Goal: Find specific page/section: Find specific page/section

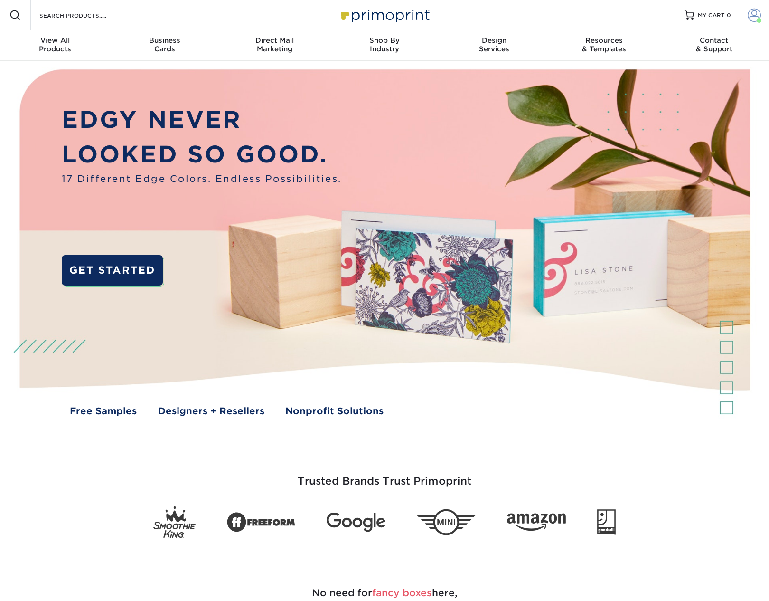
click at [758, 17] on span at bounding box center [754, 15] width 13 height 13
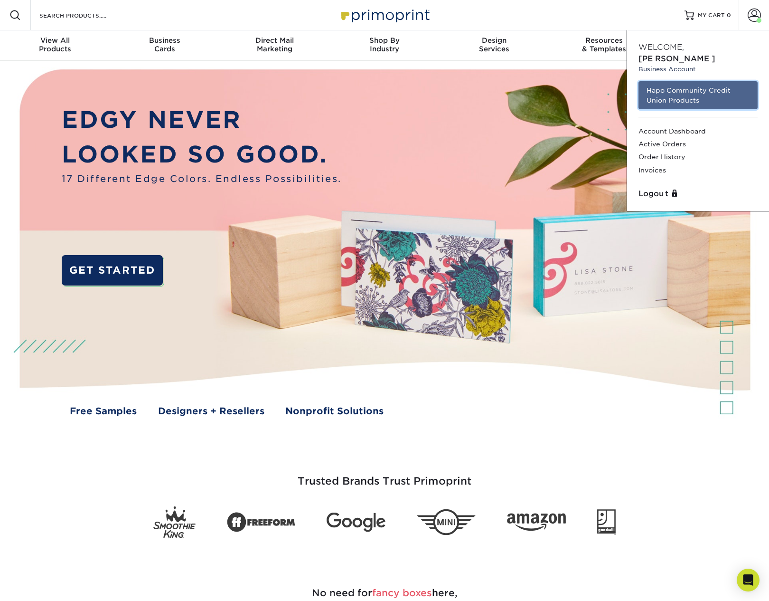
click at [672, 81] on link "Hapo Community Credit Union Products" at bounding box center [698, 95] width 119 height 28
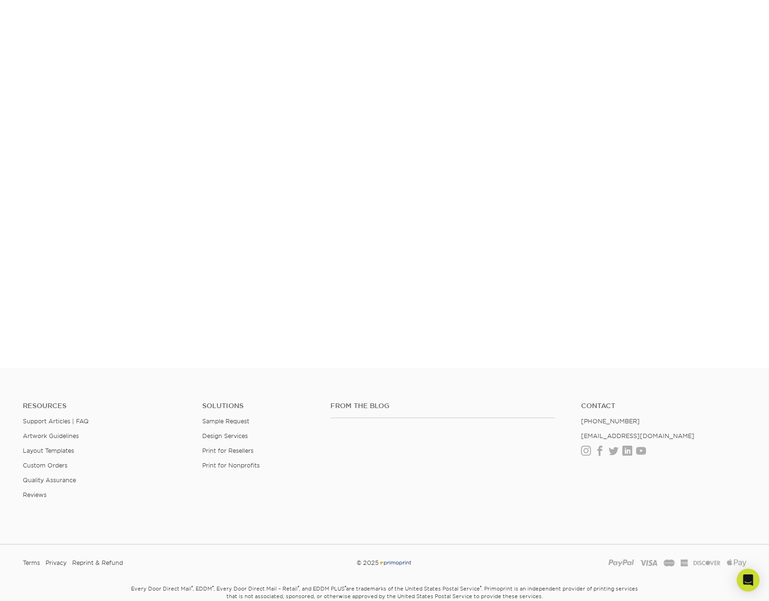
scroll to position [166, 0]
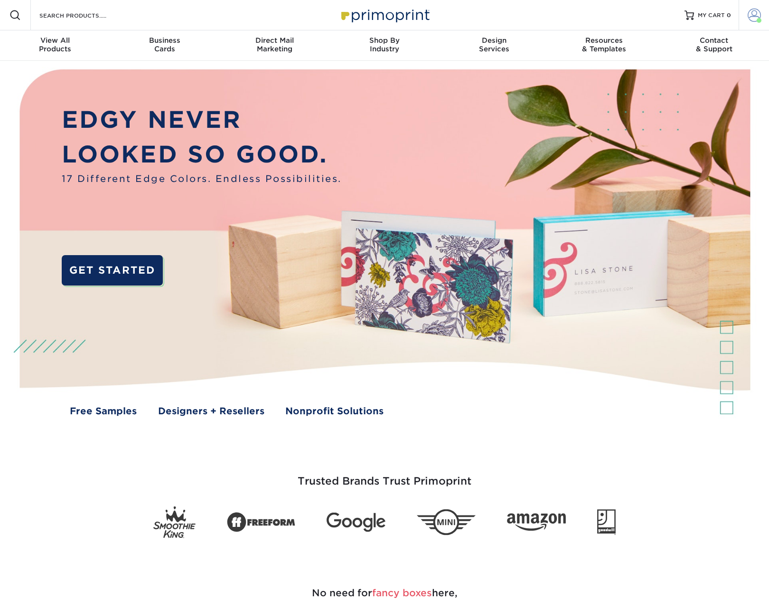
click at [760, 14] on span at bounding box center [754, 15] width 13 height 13
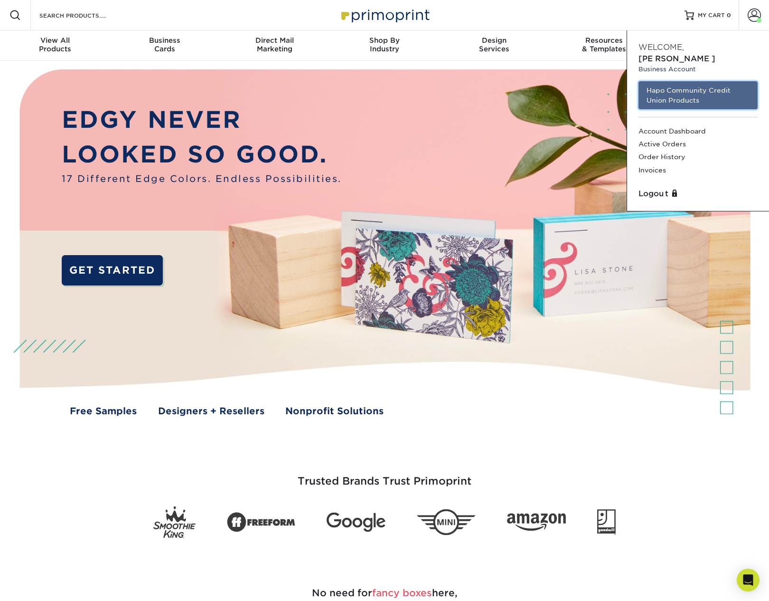
click at [668, 92] on link "Hapo Community Credit Union Products" at bounding box center [698, 95] width 119 height 28
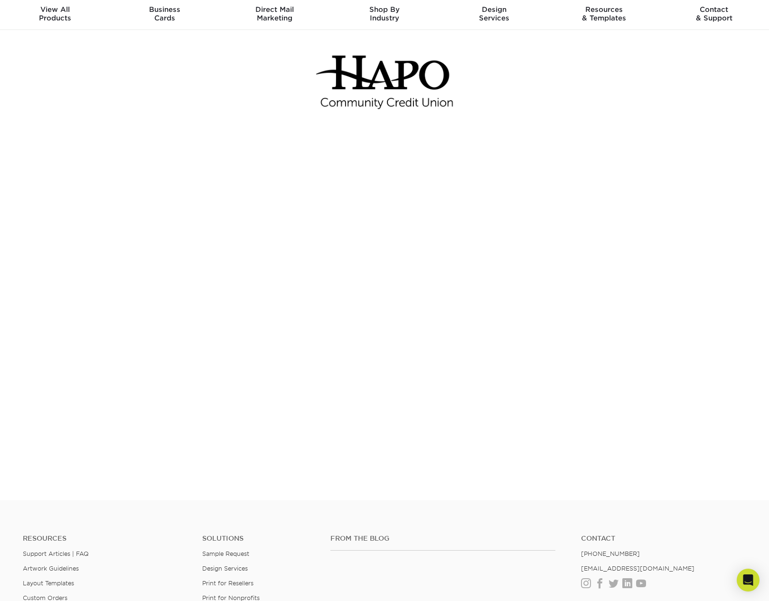
scroll to position [47, 0]
